Goal: Check status: Check status

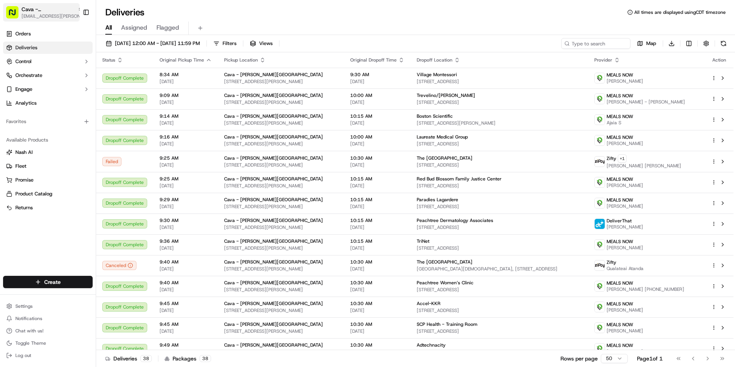
click at [29, 18] on span "[EMAIL_ADDRESS][PERSON_NAME][DOMAIN_NAME]" at bounding box center [52, 16] width 61 height 6
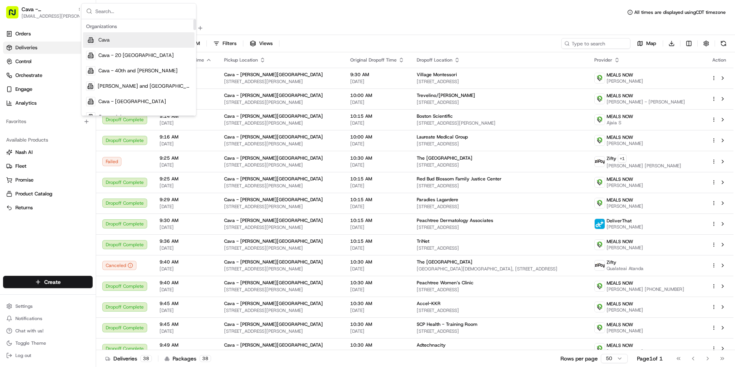
click at [121, 12] on input "text" at bounding box center [143, 10] width 96 height 15
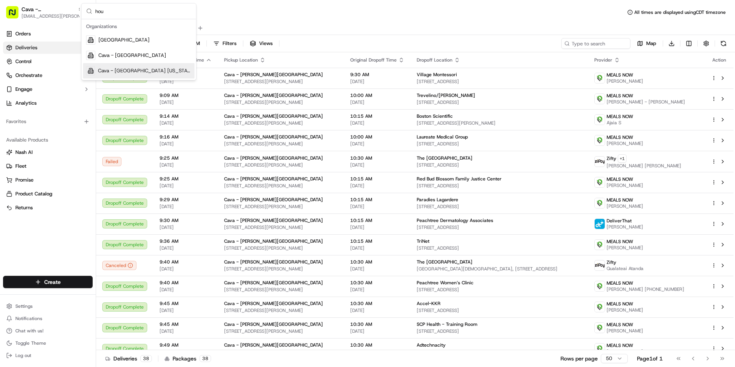
type input "hou"
click at [147, 70] on span "Cava - [GEOGRAPHIC_DATA] [US_STATE]" at bounding box center [144, 70] width 93 height 7
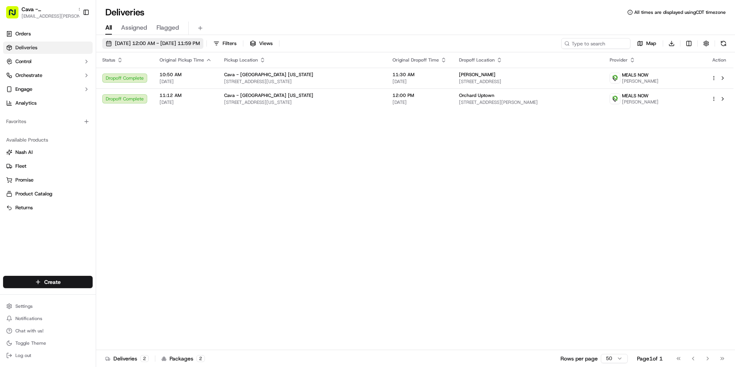
click at [168, 48] on button "09/17/2025 12:00 AM - 09/17/2025 11:59 PM" at bounding box center [152, 43] width 101 height 11
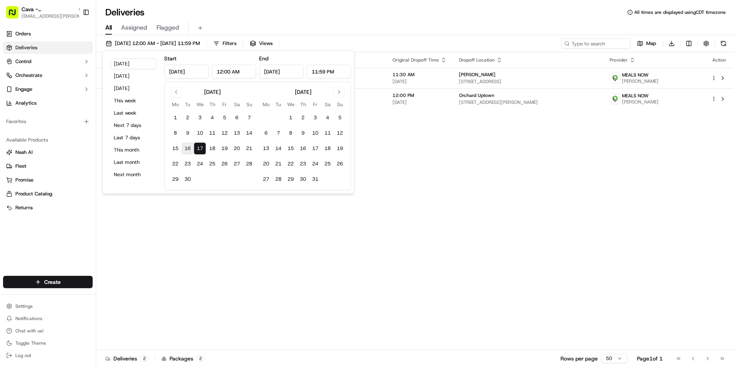
click at [192, 150] on button "16" at bounding box center [187, 148] width 12 height 12
type input "Sep 16, 2025"
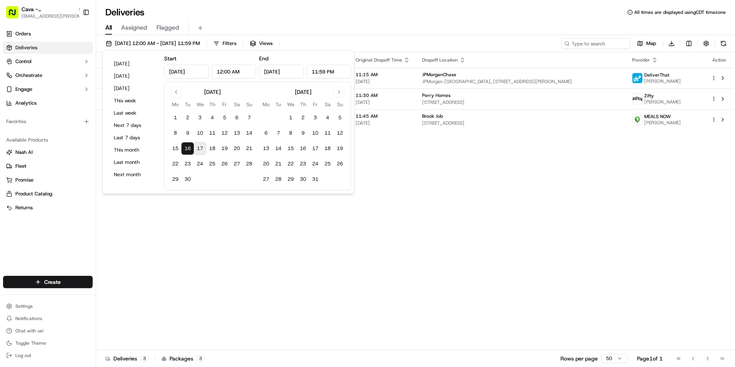
click at [345, 6] on div "Deliveries All times are displayed using CDT timezone All Assigned Flagged 09/1…" at bounding box center [415, 183] width 639 height 367
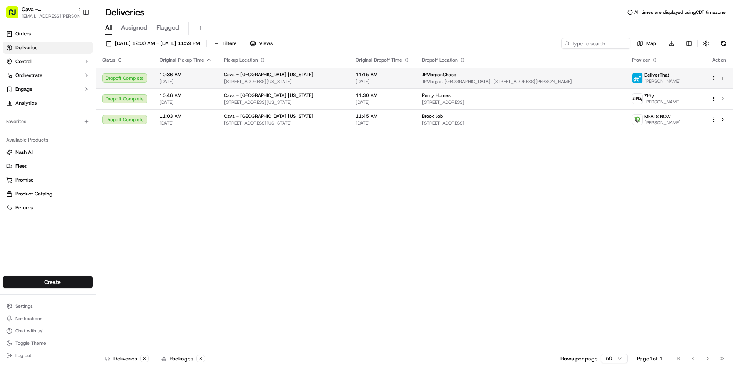
click at [449, 83] on td "JPMorganChase JPMorgan Chase Tower, 600 Travis St, Houston, TX 77002, USA" at bounding box center [521, 78] width 210 height 21
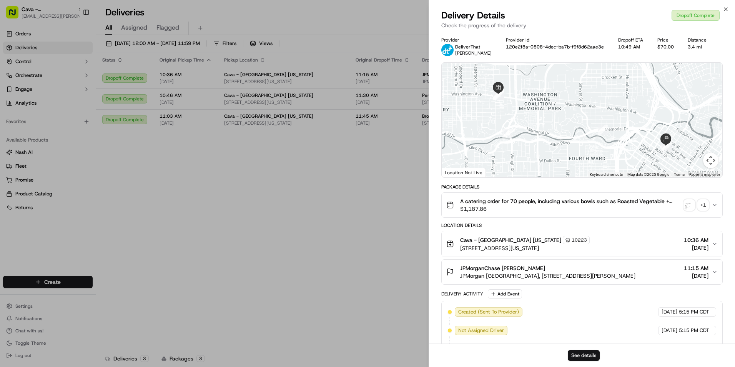
click at [579, 351] on button "See details" at bounding box center [584, 355] width 32 height 11
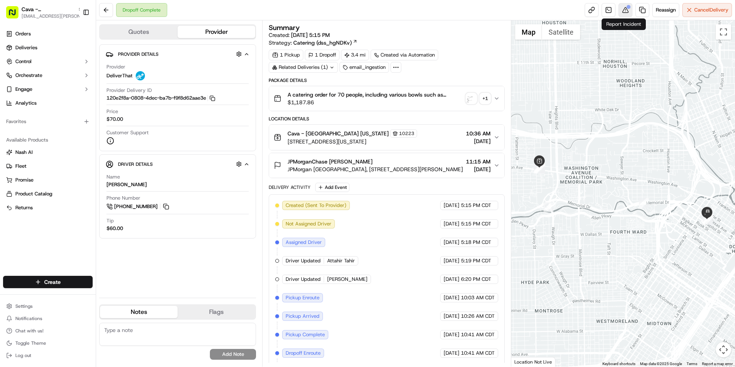
click at [624, 14] on button at bounding box center [625, 10] width 14 height 14
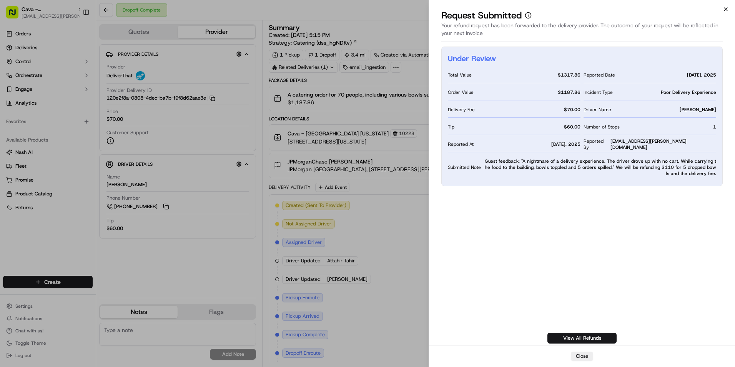
click at [726, 8] on icon "button" at bounding box center [725, 9] width 6 height 6
